Goal: Information Seeking & Learning: Find specific fact

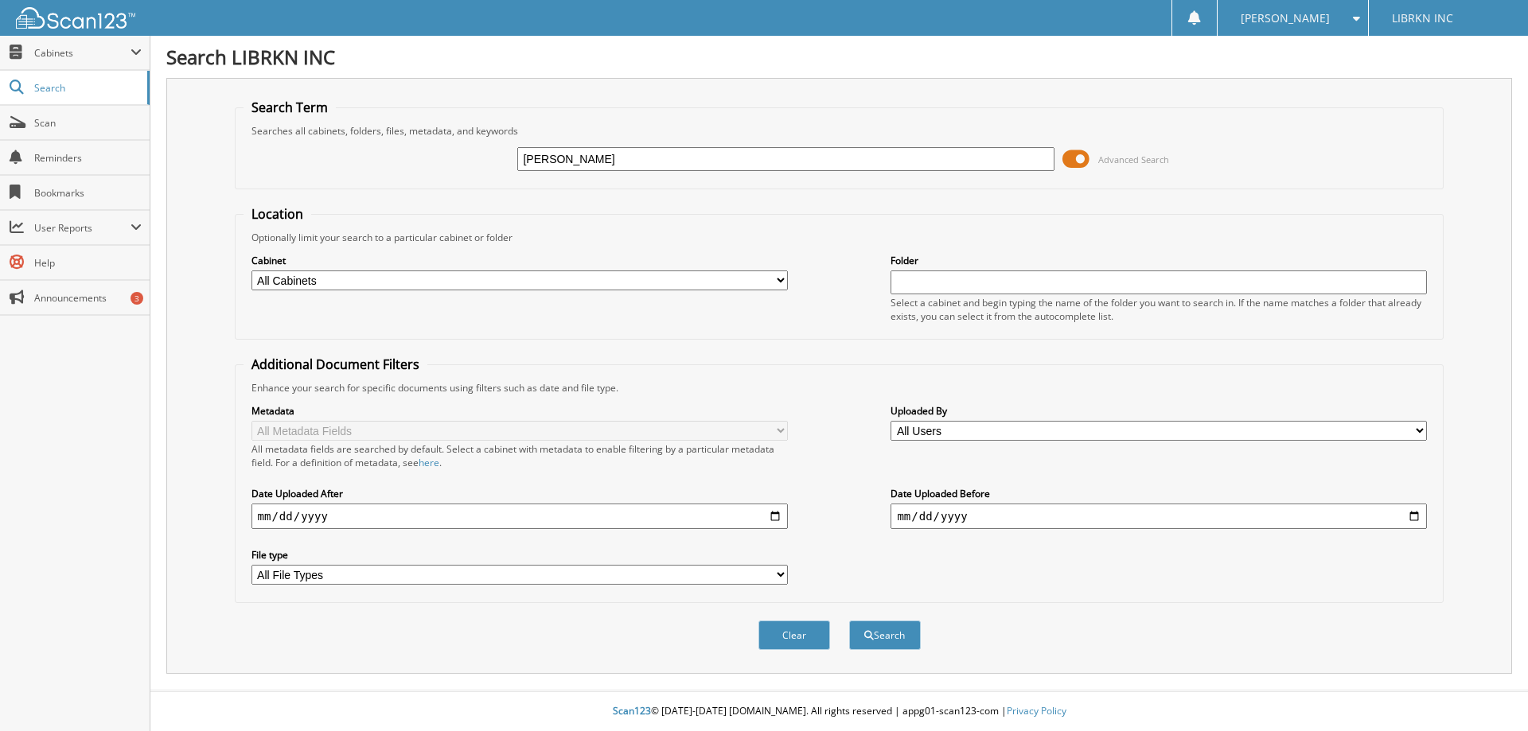
type input "[PERSON_NAME]"
click at [849, 621] on button "Search" at bounding box center [885, 635] width 72 height 29
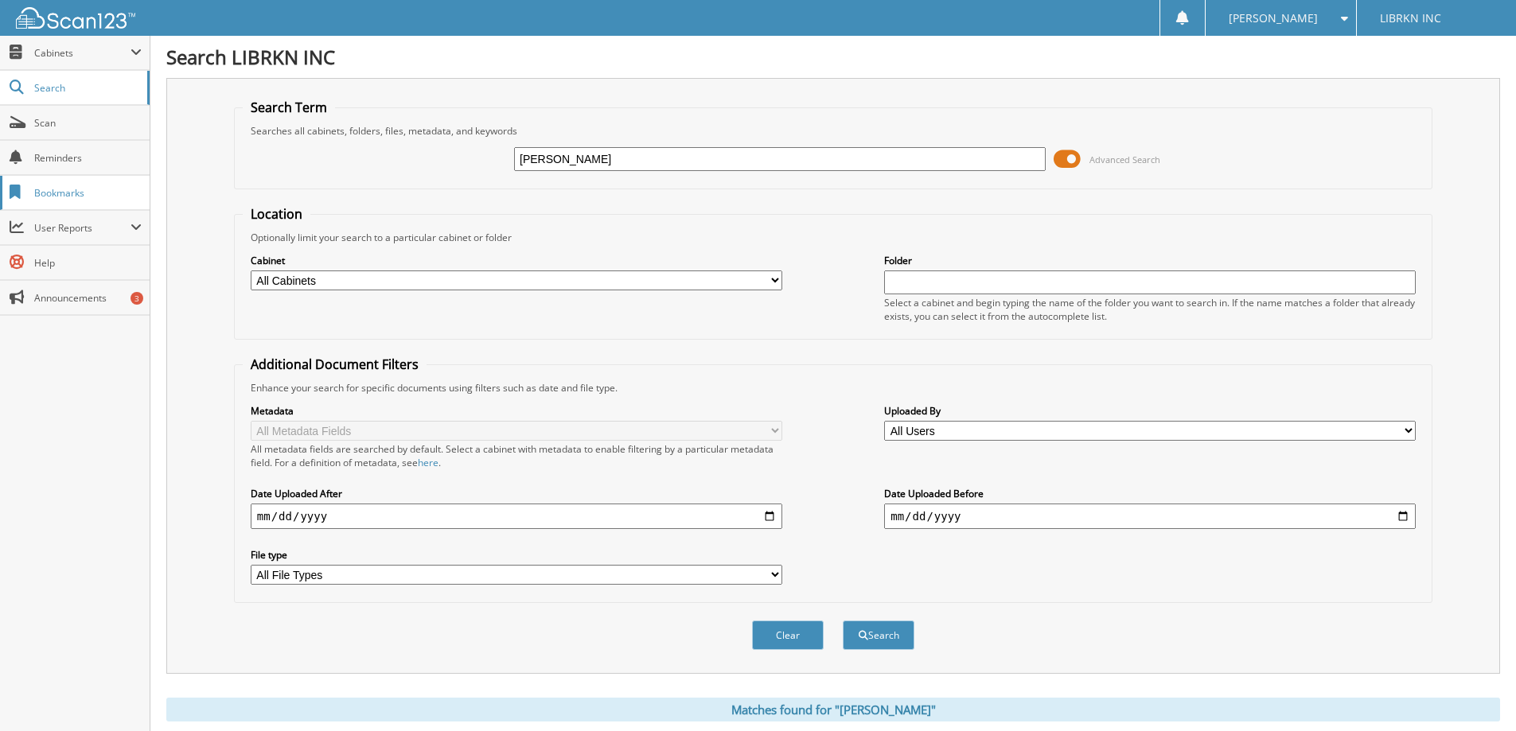
drag, startPoint x: 628, startPoint y: 158, endPoint x: 0, endPoint y: 190, distance: 628.6
click at [0, 190] on body "Megan V. Settings Logout LIBRKN INC Close Cabinets Scan" at bounding box center [758, 493] width 1516 height 986
type input "251174A"
click at [843, 621] on button "Search" at bounding box center [879, 635] width 72 height 29
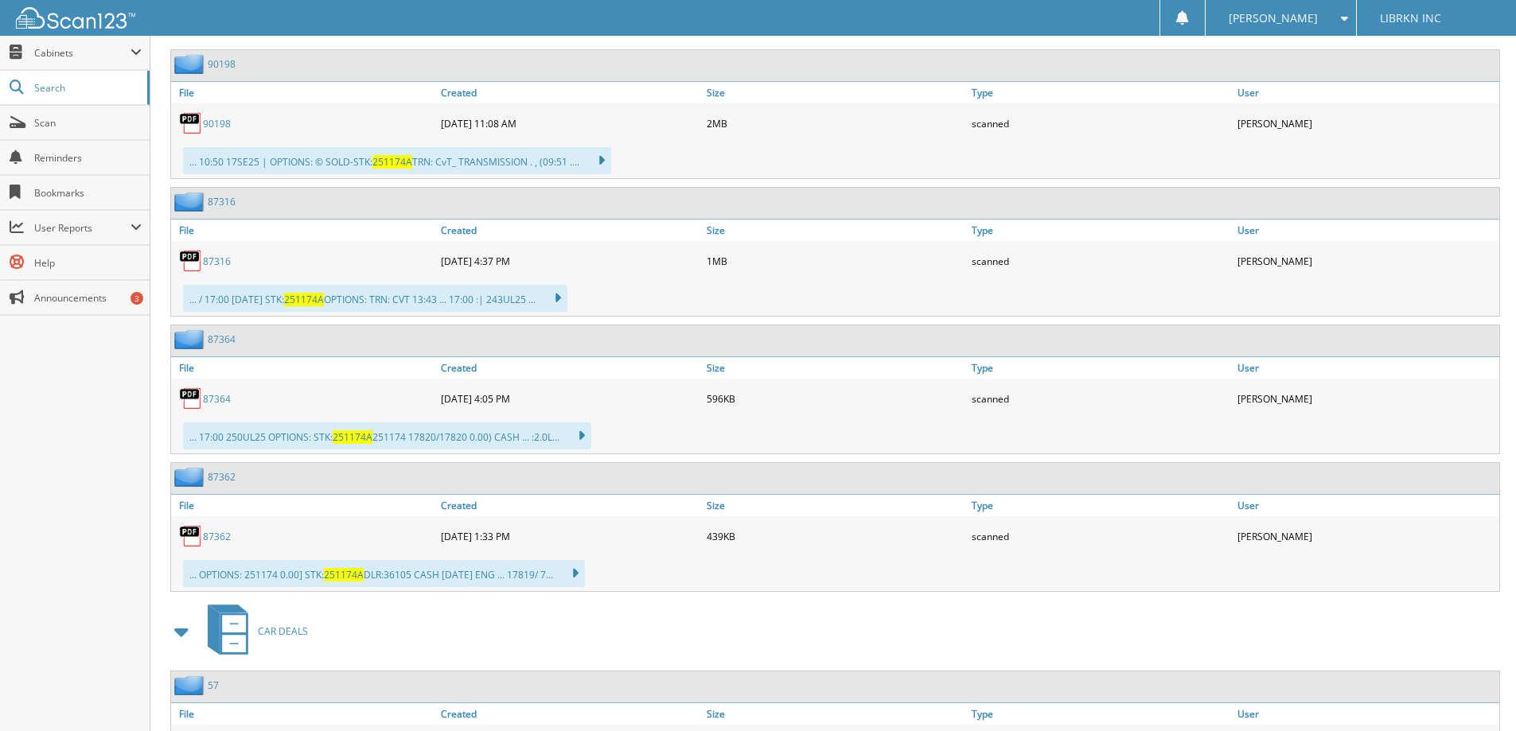
scroll to position [868, 0]
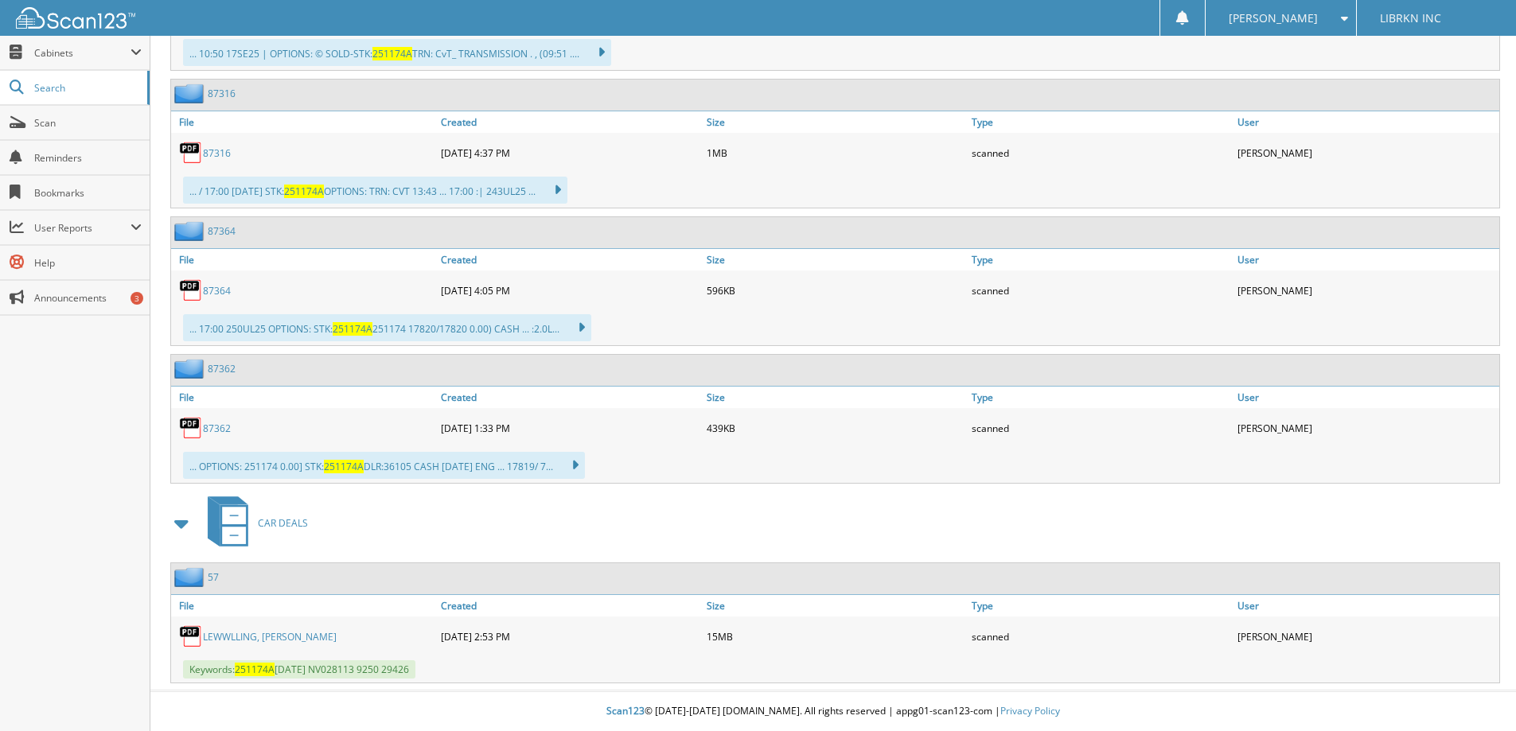
click at [236, 635] on link "LEWWLLING, [PERSON_NAME]" at bounding box center [270, 637] width 134 height 14
